Goal: Information Seeking & Learning: Find specific fact

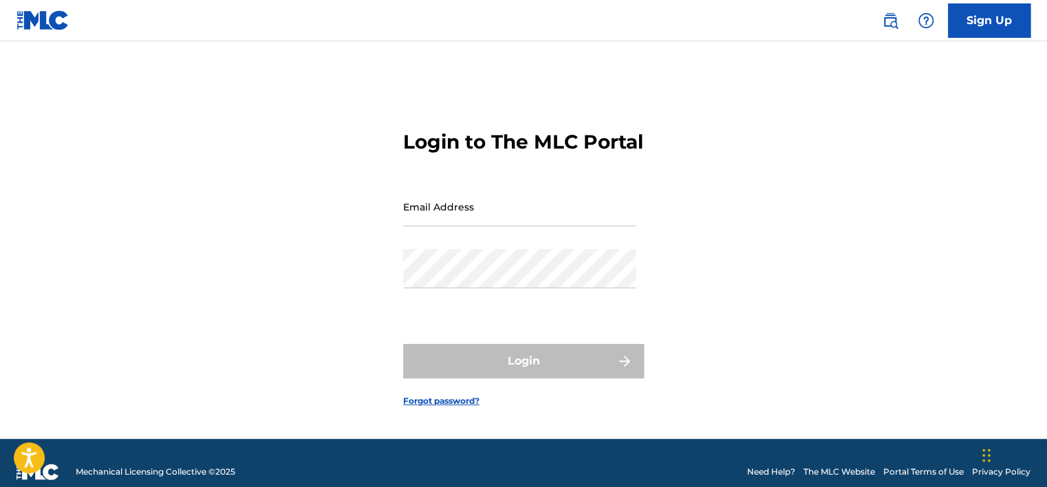
type input "[EMAIL_ADDRESS][DOMAIN_NAME]"
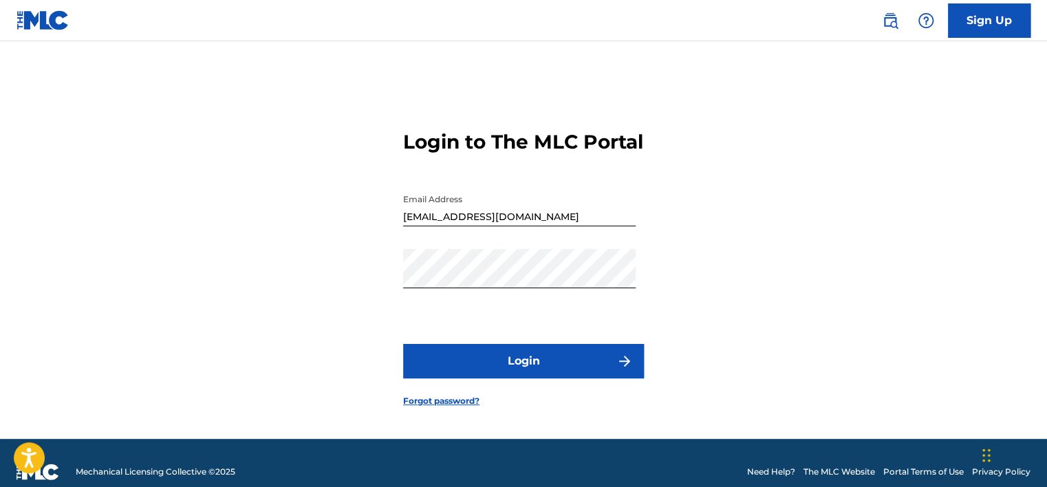
click at [526, 378] on div "Login" at bounding box center [523, 361] width 241 height 34
click at [890, 35] on div "Sign Up" at bounding box center [949, 20] width 162 height 34
click at [892, 17] on img at bounding box center [890, 20] width 17 height 17
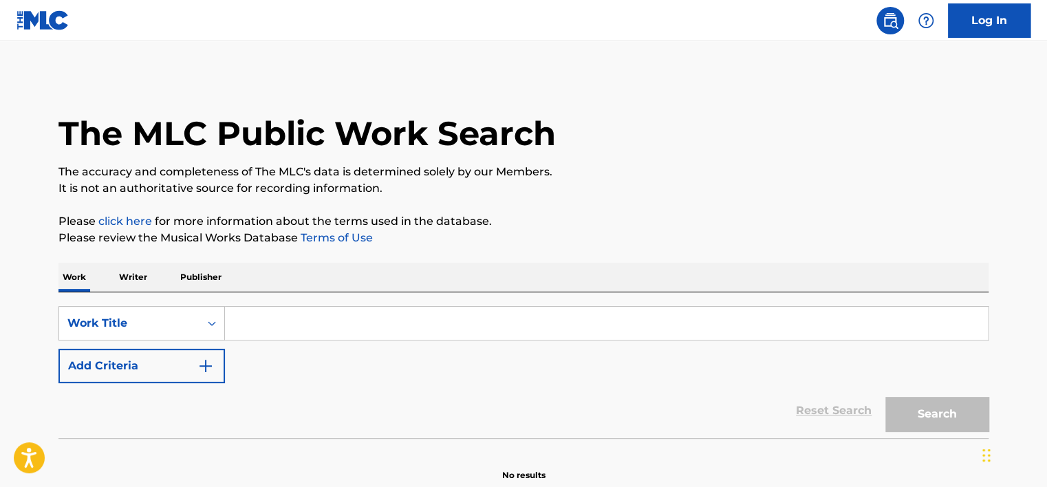
click at [307, 316] on input "Search Form" at bounding box center [606, 323] width 763 height 33
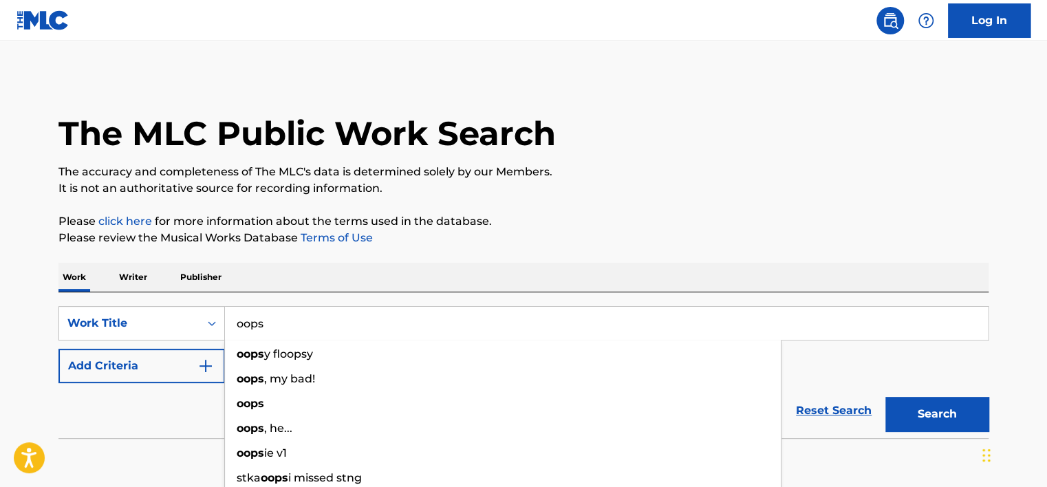
type input "oops"
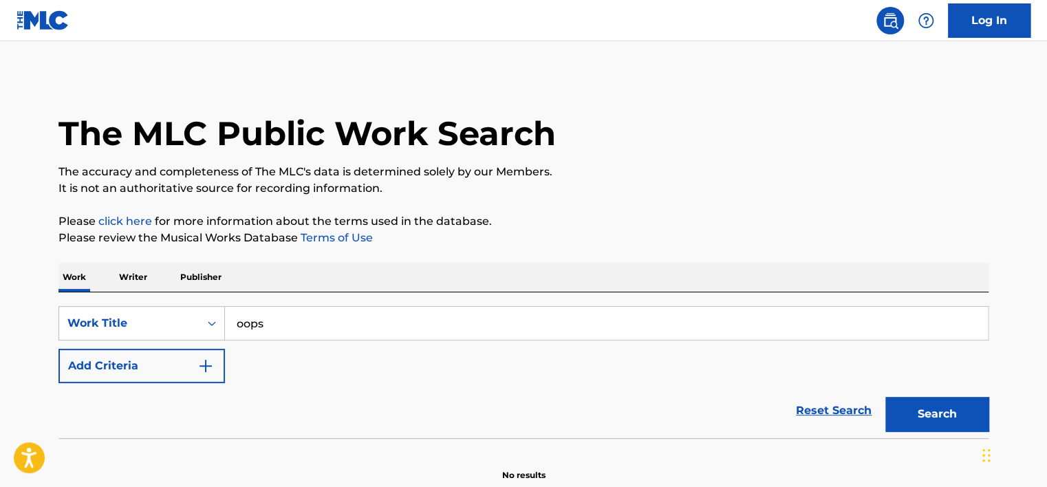
click at [160, 370] on button "Add Criteria" at bounding box center [141, 366] width 167 height 34
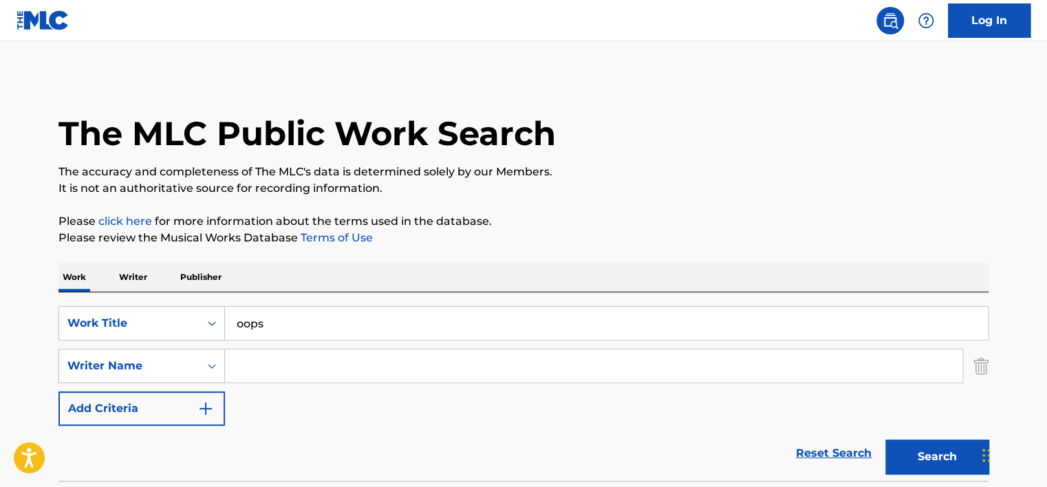
click at [313, 366] on input "Search Form" at bounding box center [594, 366] width 738 height 33
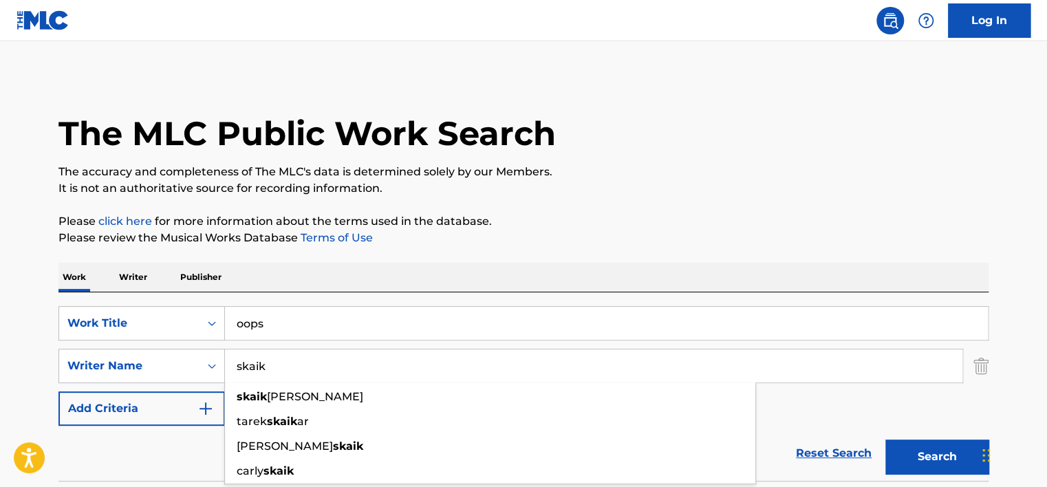
type input "skaik"
click at [886, 440] on button "Search" at bounding box center [937, 457] width 103 height 34
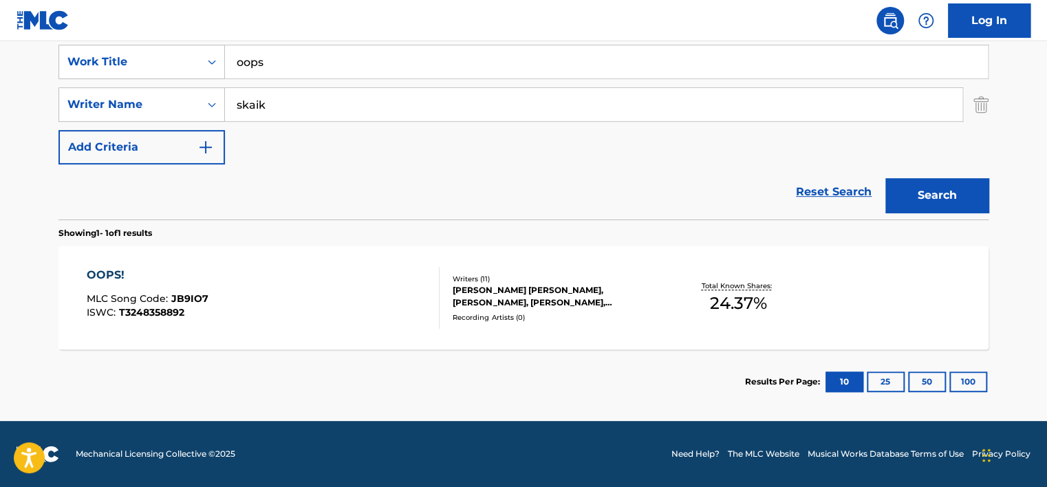
click at [556, 312] on div "Recording Artists ( 0 )" at bounding box center [557, 317] width 208 height 10
